Goal: Information Seeking & Learning: Learn about a topic

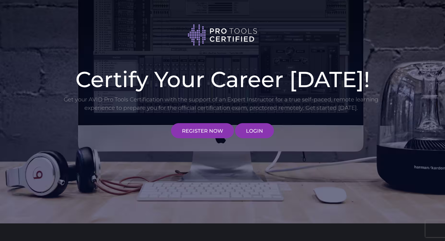
click at [253, 129] on link "LOGIN" at bounding box center [254, 130] width 39 height 15
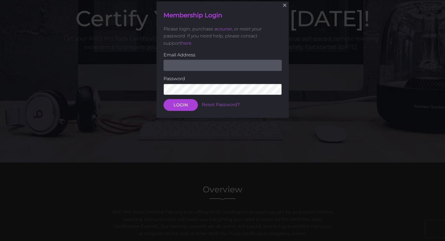
scroll to position [61, 0]
click at [183, 68] on input "email" at bounding box center [223, 65] width 118 height 11
type input "[PERSON_NAME][EMAIL_ADDRESS][DOMAIN_NAME]"
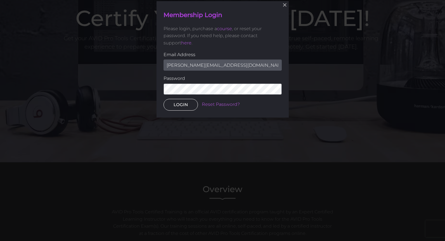
click at [178, 105] on button "LOGIN" at bounding box center [181, 105] width 34 height 12
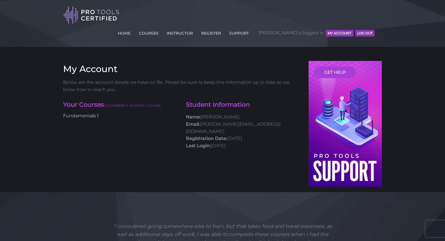
click at [67, 113] on link "Fundamentals 1" at bounding box center [80, 115] width 35 height 5
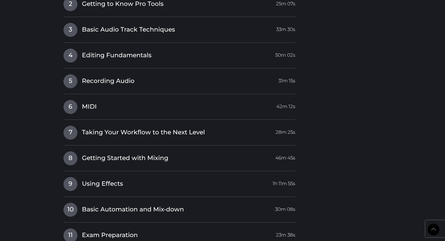
scroll to position [887, 0]
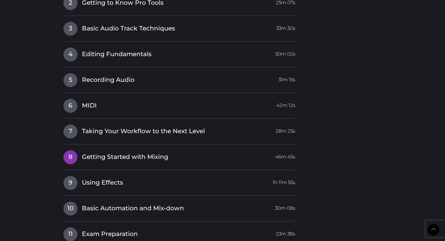
click at [247, 150] on link "8 Getting Started with Mixing 46m 45s" at bounding box center [179, 156] width 232 height 12
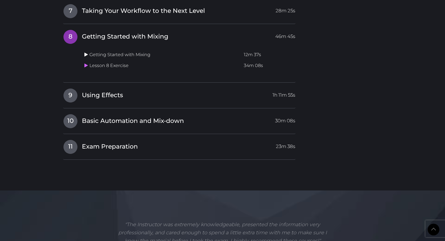
click at [87, 52] on icon at bounding box center [86, 54] width 4 height 4
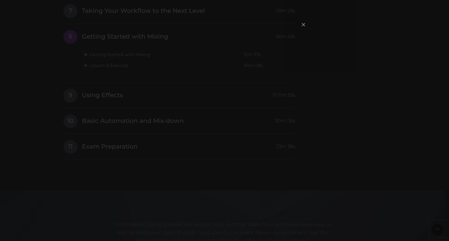
click at [304, 26] on span "×" at bounding box center [304, 24] width 6 height 12
